Goal: Information Seeking & Learning: Check status

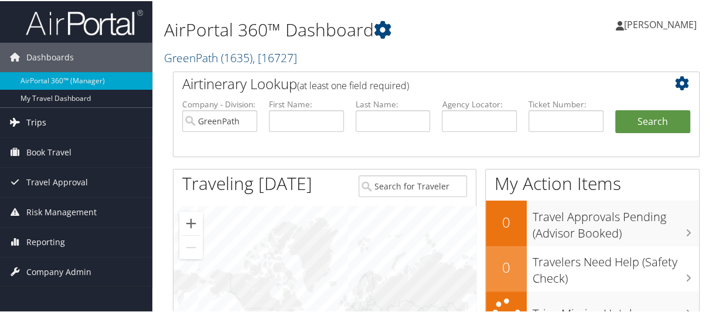
click at [39, 124] on span "Trips" at bounding box center [36, 121] width 20 height 29
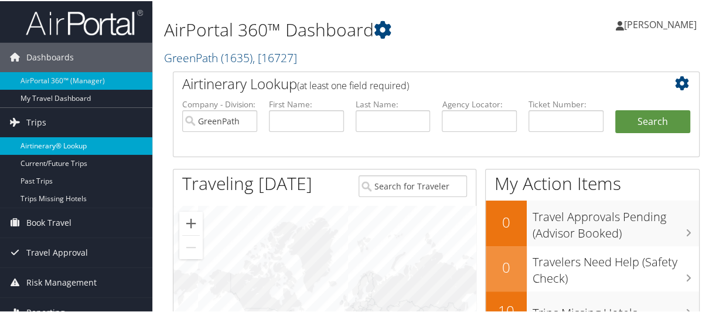
click at [54, 144] on link "Airtinerary® Lookup" at bounding box center [76, 145] width 152 height 18
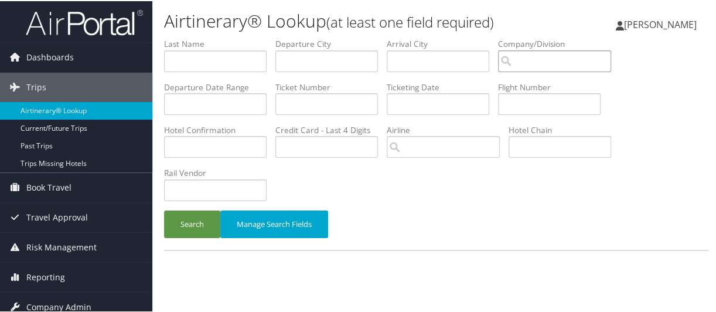
click at [526, 59] on input "search" at bounding box center [554, 60] width 113 height 22
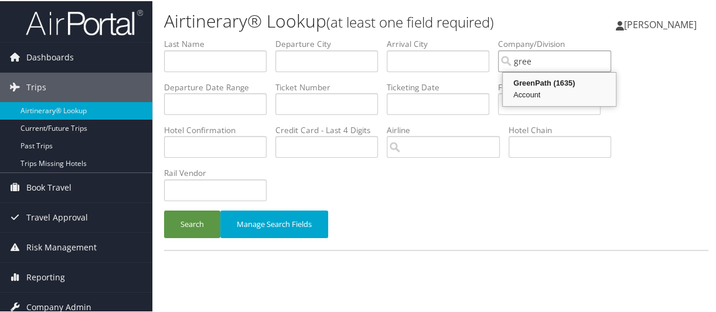
click at [533, 84] on div "GreenPath (1635)" at bounding box center [560, 82] width 110 height 12
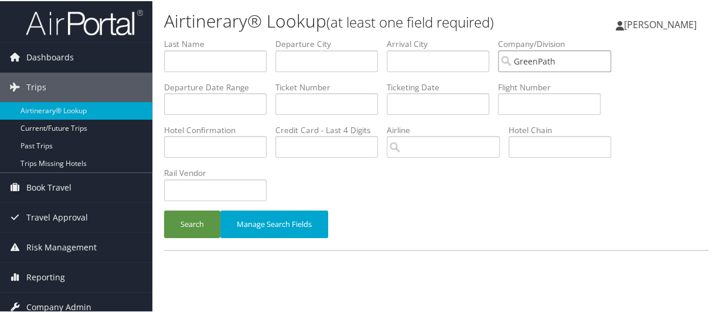
type input "GreenPath"
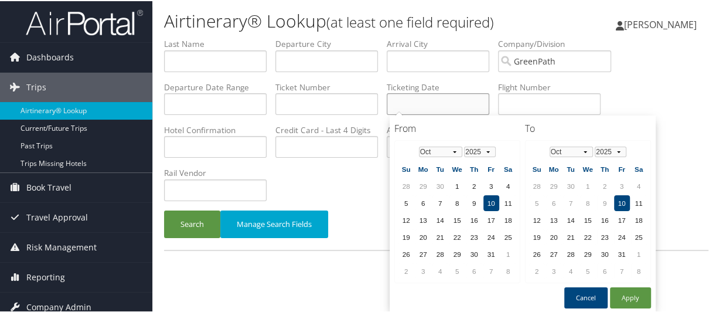
click at [436, 94] on input "text" at bounding box center [438, 103] width 103 height 22
click at [490, 200] on td "10" at bounding box center [492, 202] width 16 height 16
click at [632, 290] on button "Apply" at bounding box center [630, 296] width 41 height 21
type input "[DATE]"
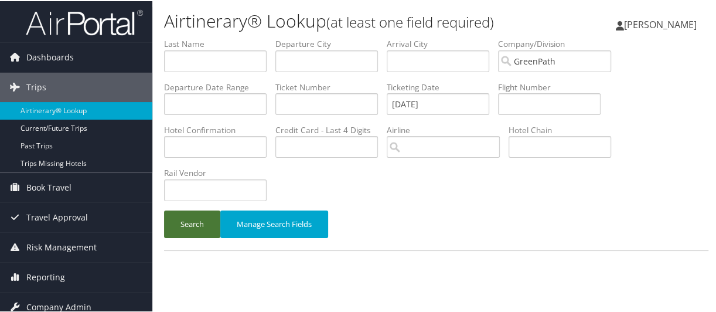
click at [198, 223] on button "Search" at bounding box center [192, 223] width 56 height 28
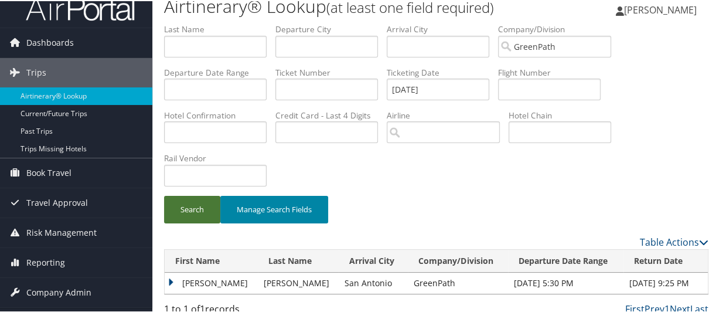
scroll to position [23, 0]
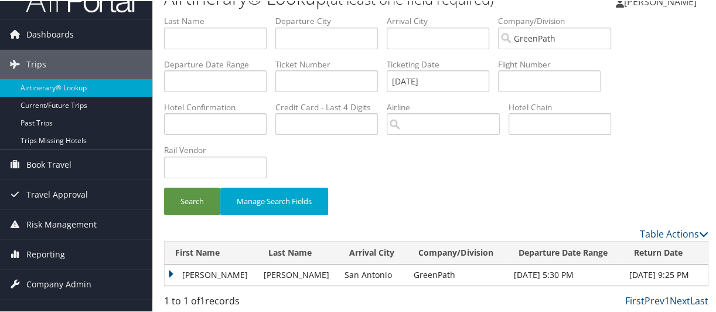
click at [174, 271] on td "AMBER R" at bounding box center [211, 273] width 93 height 21
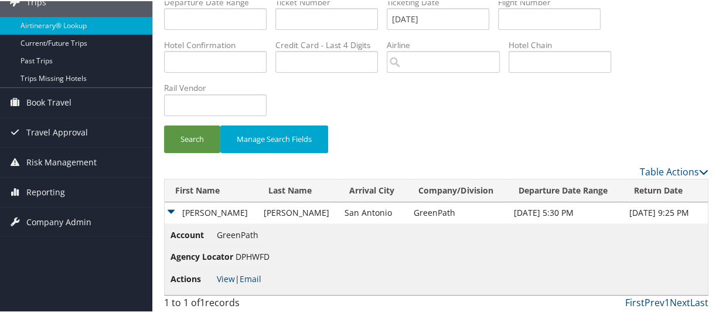
scroll to position [86, 0]
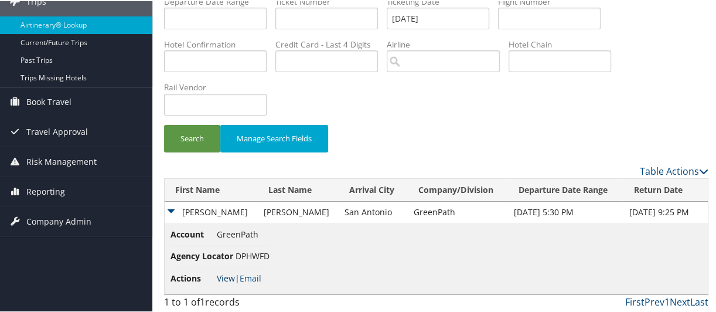
click at [224, 276] on link "View" at bounding box center [226, 276] width 18 height 11
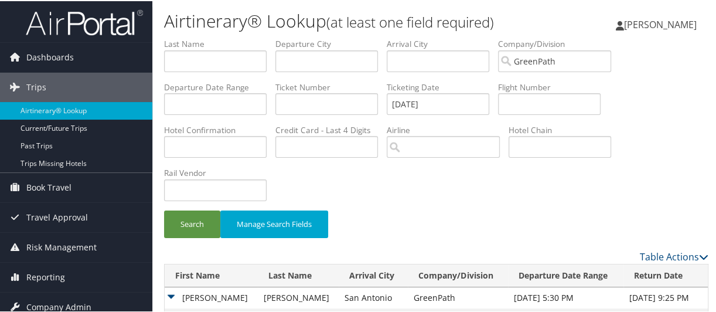
click at [662, 26] on span "[PERSON_NAME]" at bounding box center [660, 23] width 73 height 13
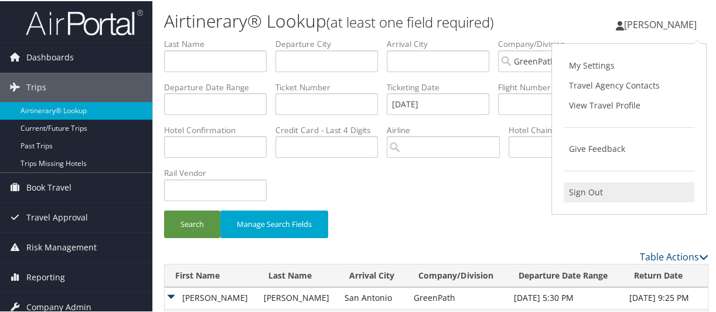
click at [579, 189] on link "Sign Out" at bounding box center [629, 191] width 131 height 20
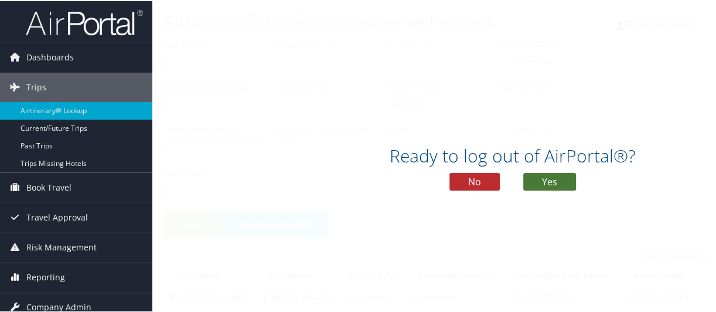
click at [538, 172] on button "Yes" at bounding box center [549, 181] width 53 height 18
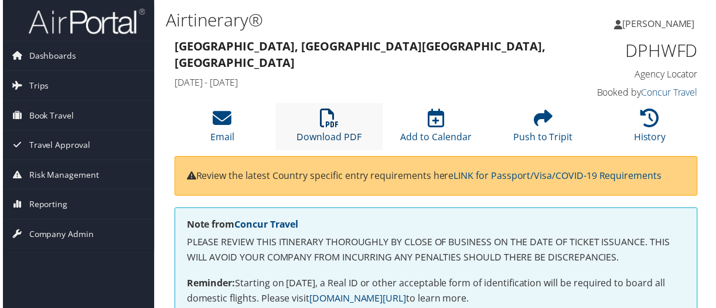
click at [333, 127] on icon at bounding box center [328, 119] width 19 height 19
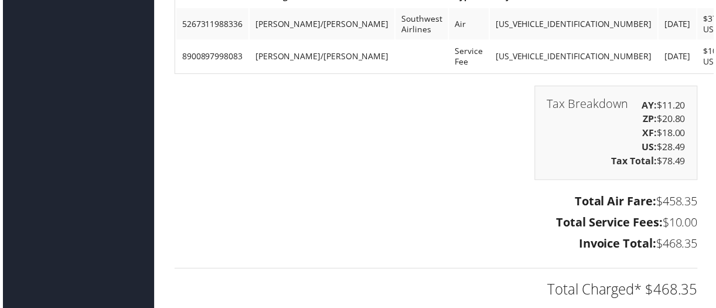
scroll to position [1699, 0]
